Goal: Check status: Check status

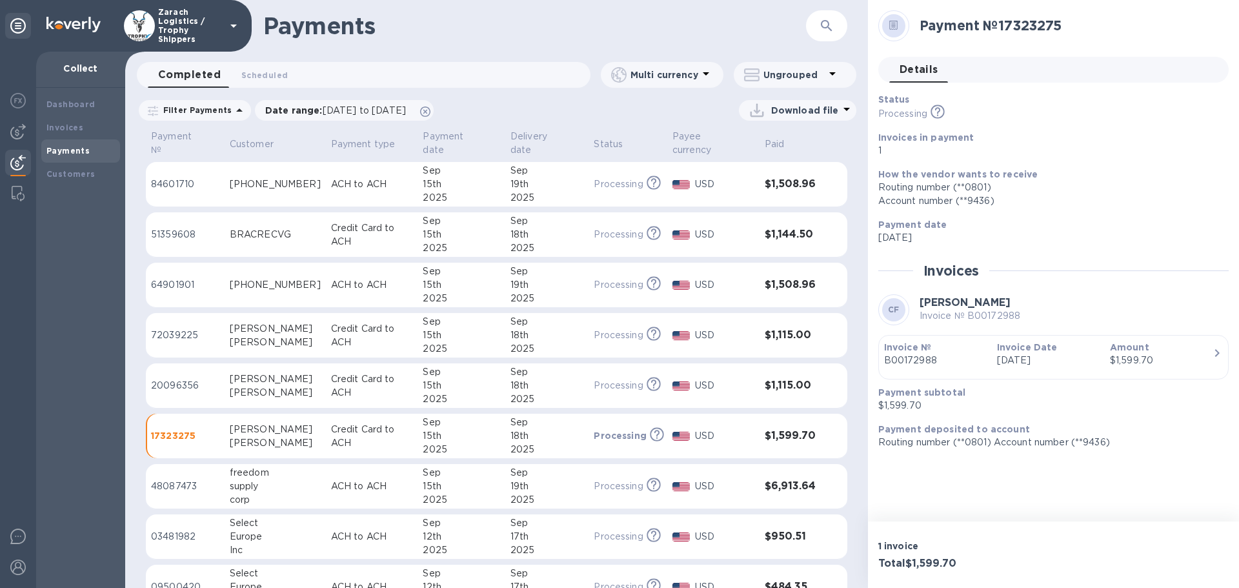
click at [178, 228] on p "51359608" at bounding box center [185, 235] width 68 height 14
click at [193, 328] on p "33575223" at bounding box center [185, 335] width 68 height 14
click at [183, 278] on p "64901901" at bounding box center [185, 285] width 68 height 14
click at [166, 177] on p "84601710" at bounding box center [185, 184] width 68 height 14
click at [175, 278] on p "64901901" at bounding box center [185, 285] width 68 height 14
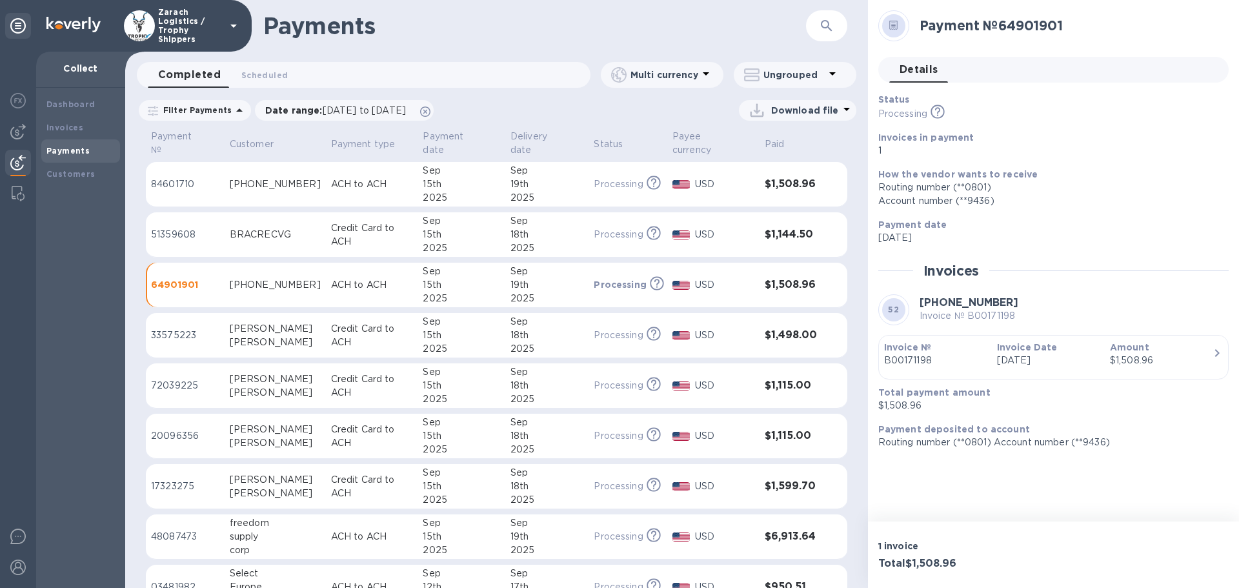
click at [179, 177] on p "84601710" at bounding box center [185, 184] width 68 height 14
click at [181, 263] on td "64901901" at bounding box center [185, 285] width 79 height 45
